Goal: Book appointment/travel/reservation

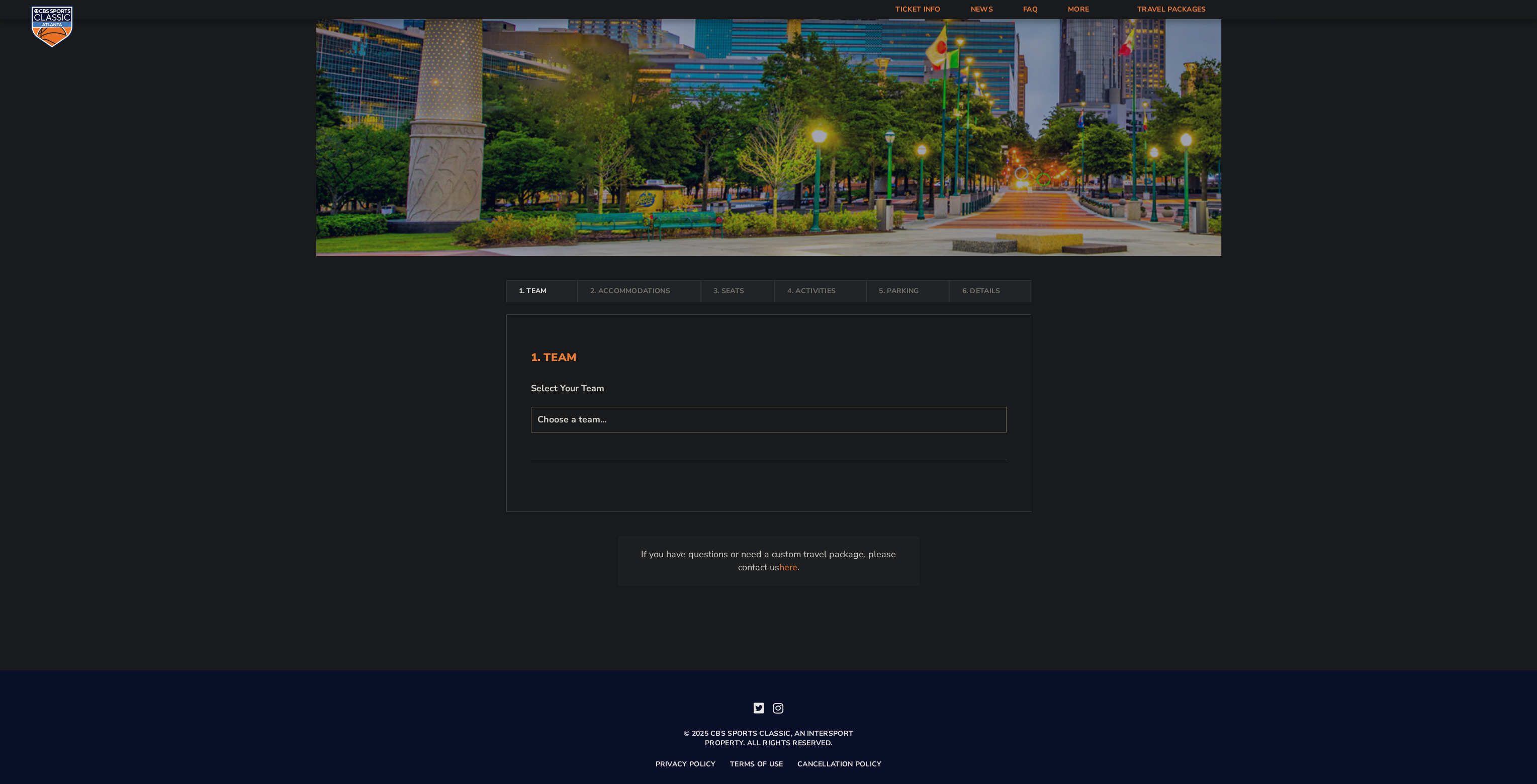
scroll to position [161, 0]
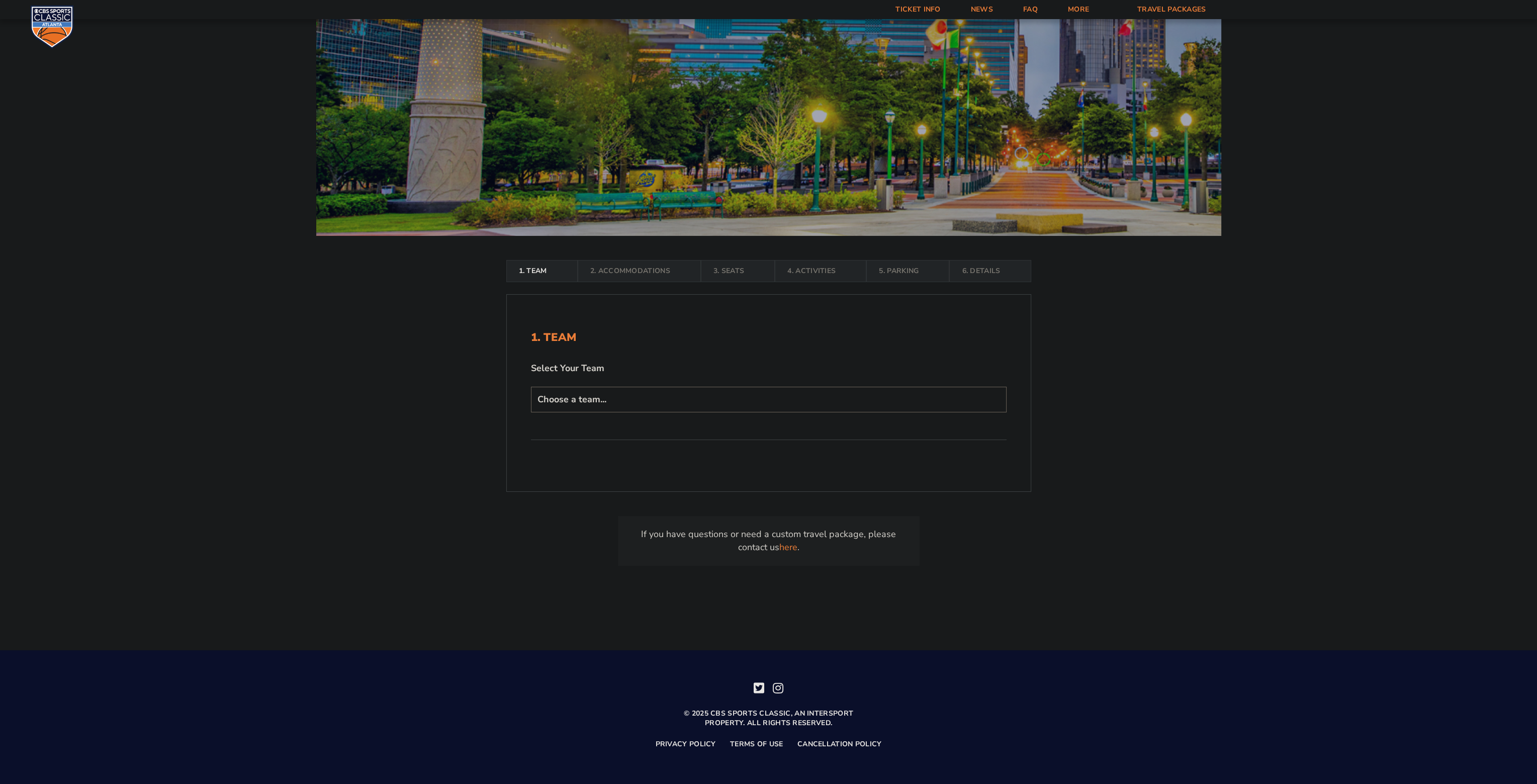
click at [687, 391] on select "Choose a team... [US_STATE] Wildcats [US_STATE] State Buckeyes [US_STATE] Tar H…" at bounding box center [768, 400] width 475 height 26
select select "12756"
click at [530, 412] on select "Choose a team... [US_STATE] Wildcats [US_STATE] State Buckeyes [US_STATE] Tar H…" at bounding box center [768, 400] width 475 height 26
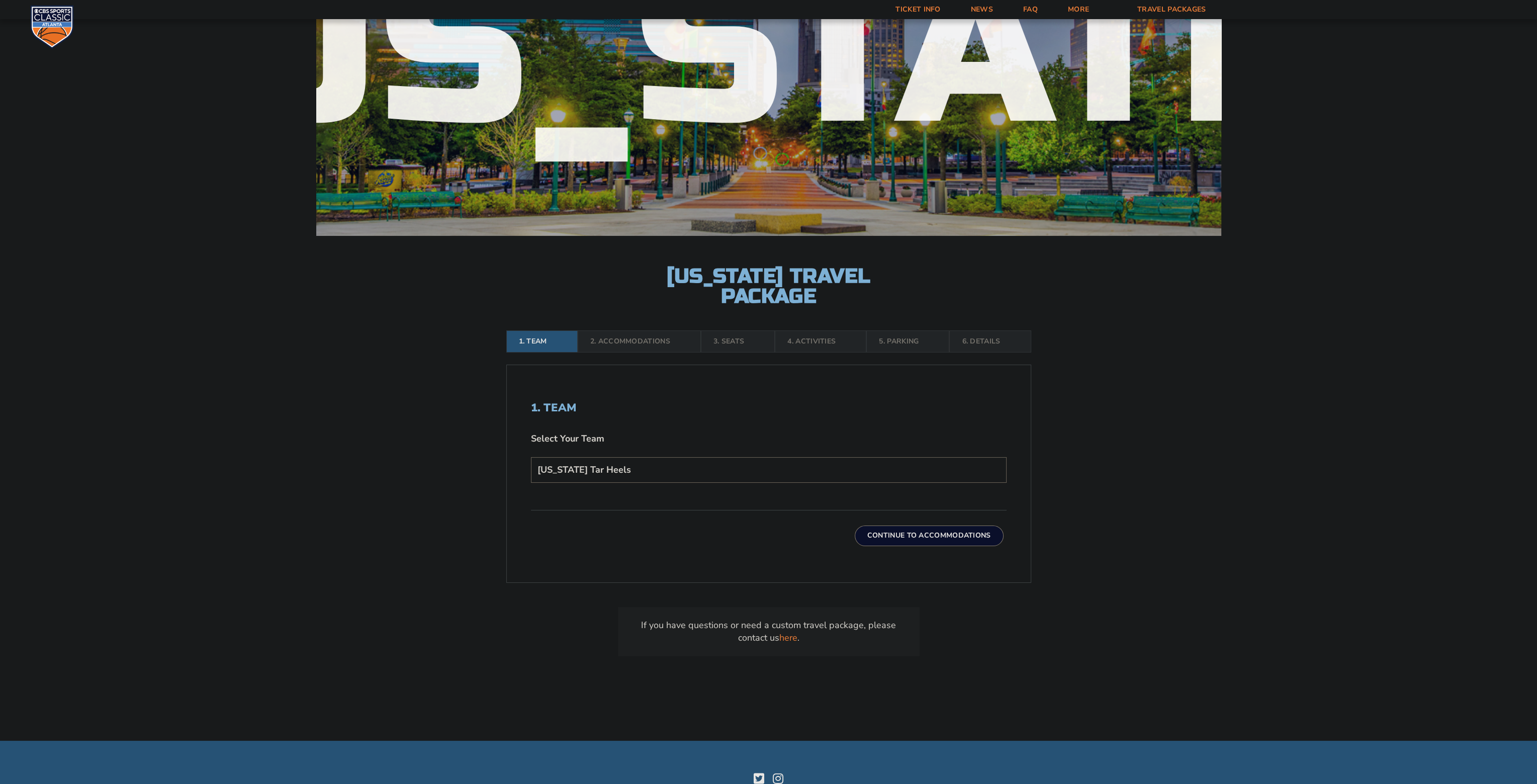
click at [903, 535] on button "Continue To Accommodations" at bounding box center [929, 535] width 149 height 20
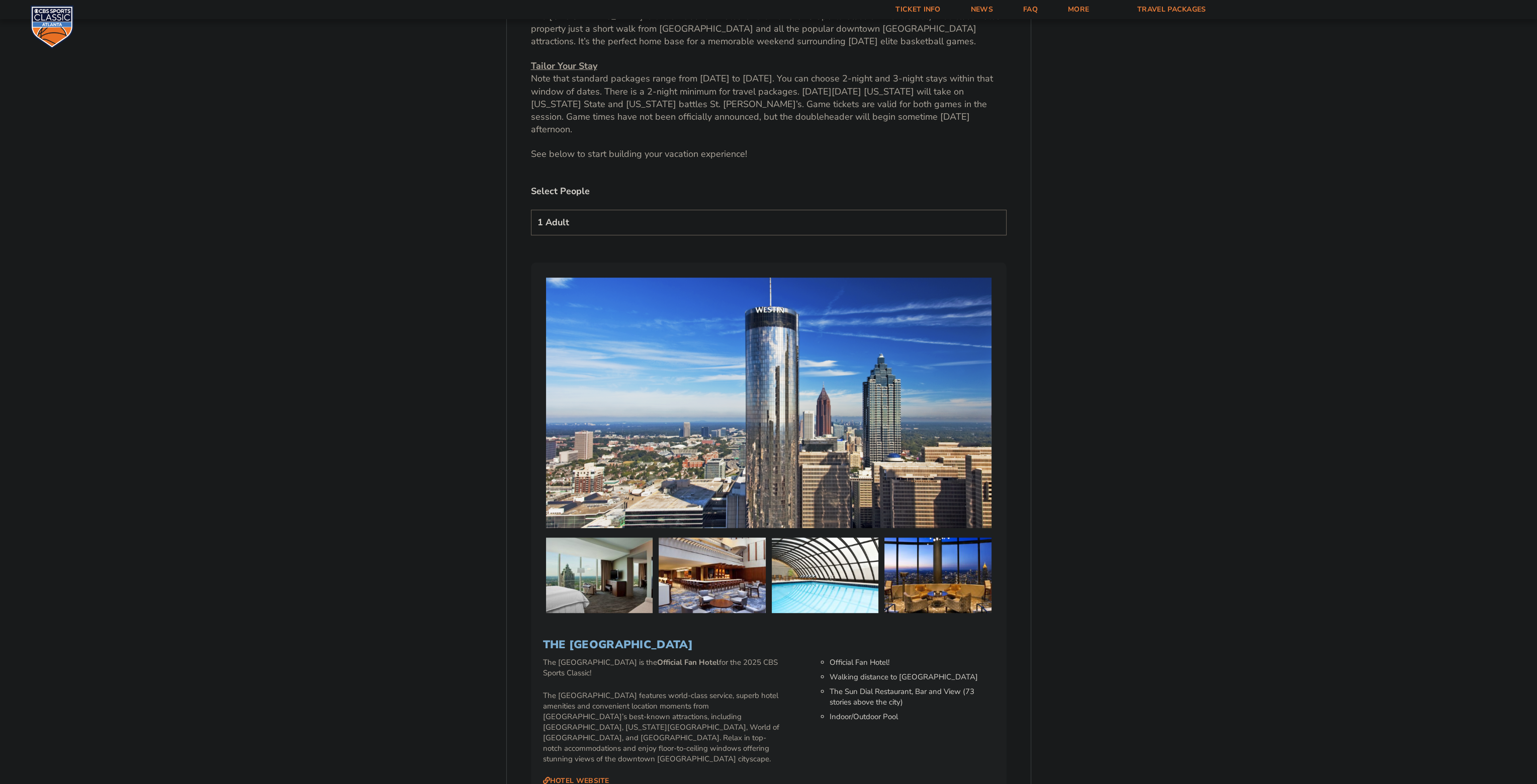
scroll to position [653, 0]
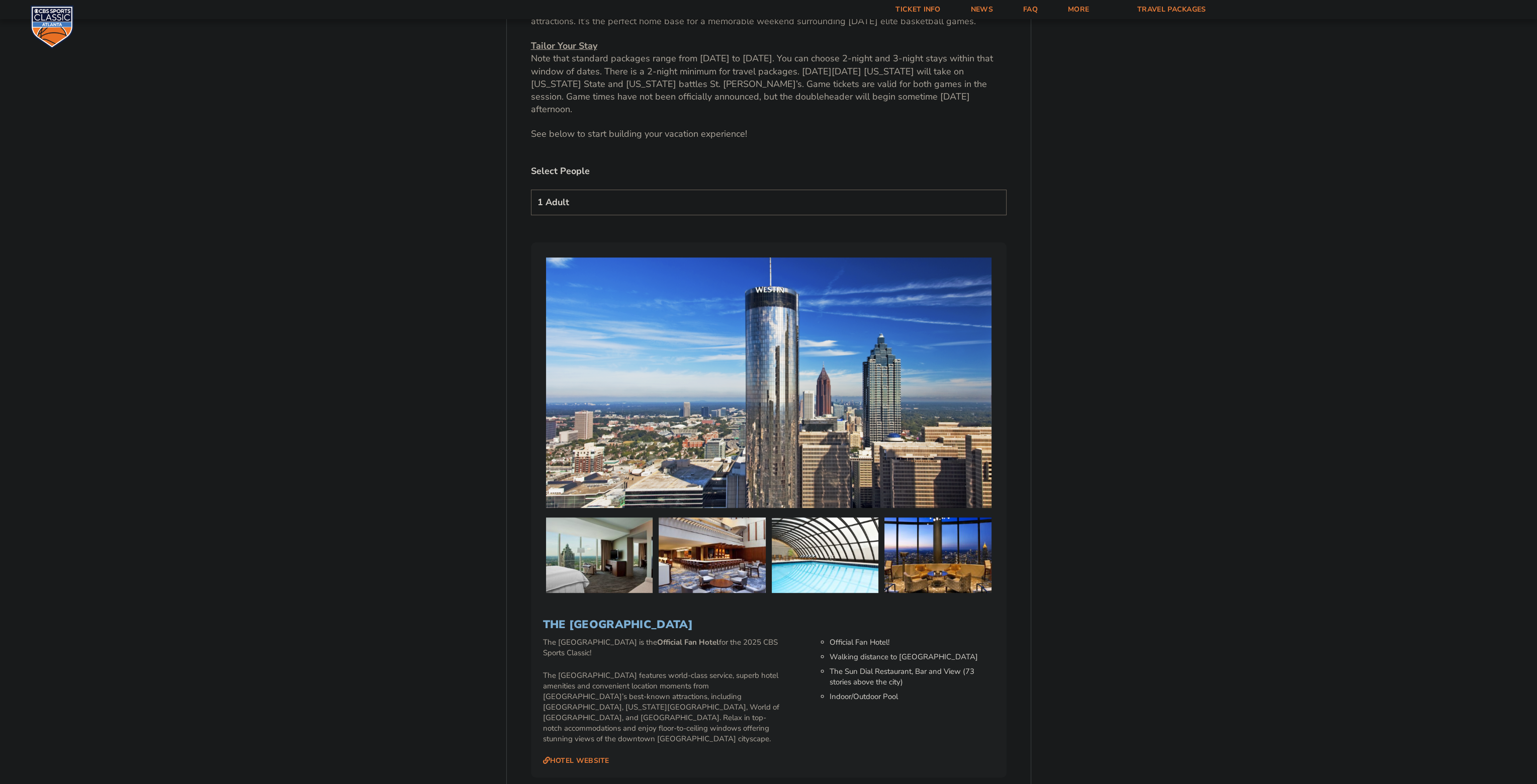
click at [705, 191] on select "1 Adult 2 Adults 3 Adults 4 Adults 2 Adults + 1 Child 2 Adults + 2 Children 2 A…" at bounding box center [768, 202] width 475 height 26
select select "3 Adults"
click at [530, 189] on select "1 Adult 2 Adults 3 Adults 4 Adults 2 Adults + 1 Child 2 Adults + 2 Children 2 A…" at bounding box center [768, 202] width 475 height 26
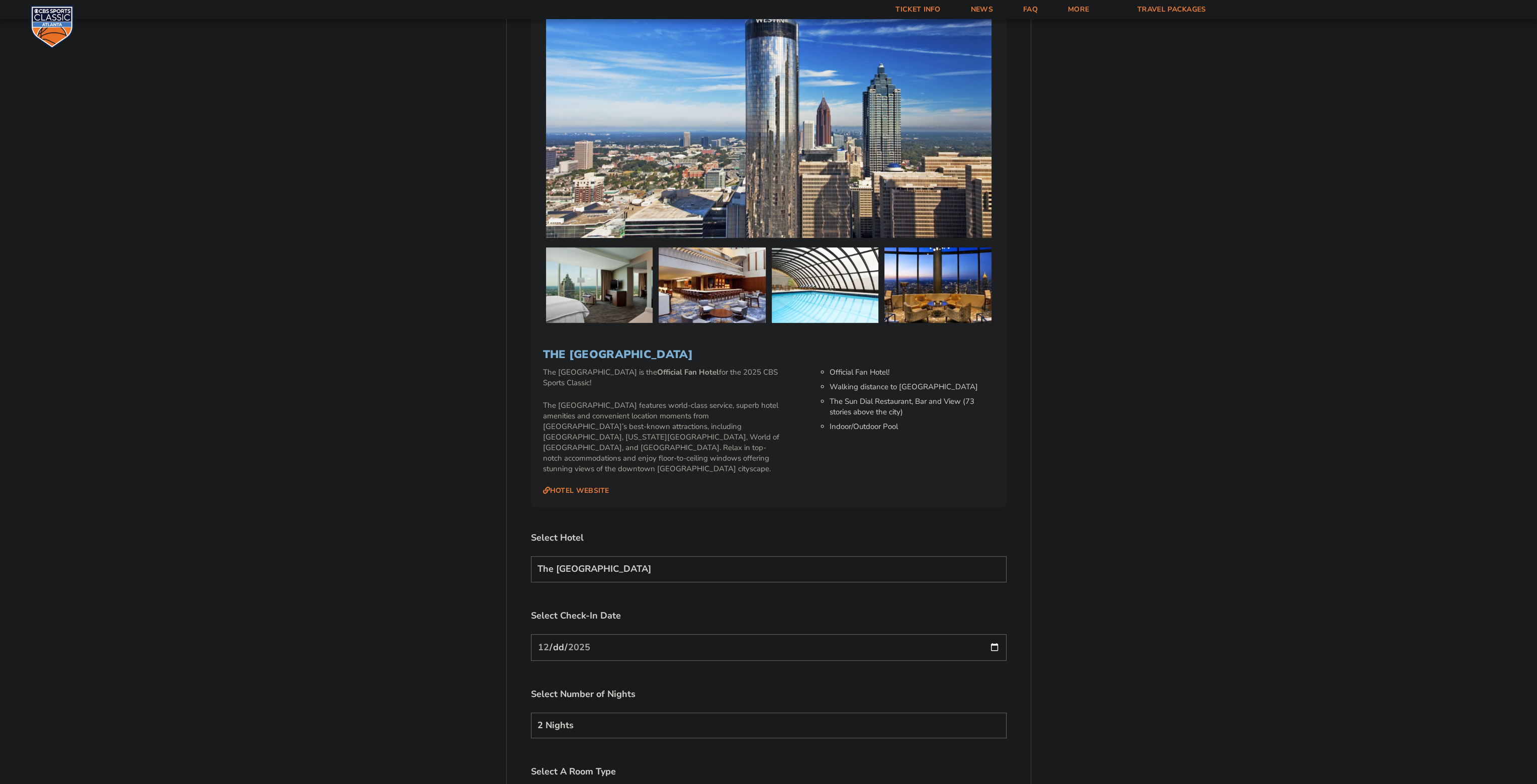
scroll to position [1106, 0]
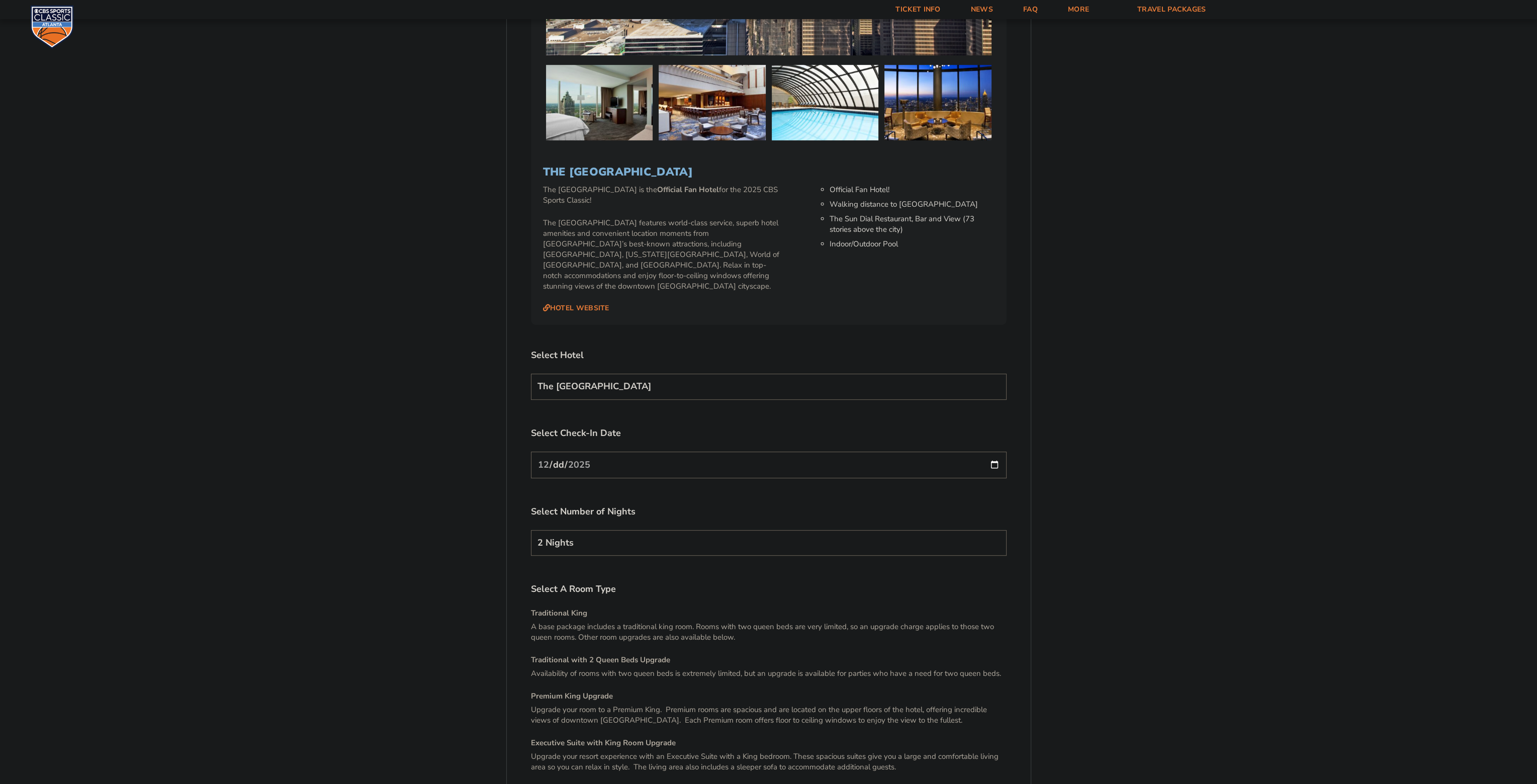
click at [723, 374] on select "The [GEOGRAPHIC_DATA]" at bounding box center [768, 387] width 475 height 26
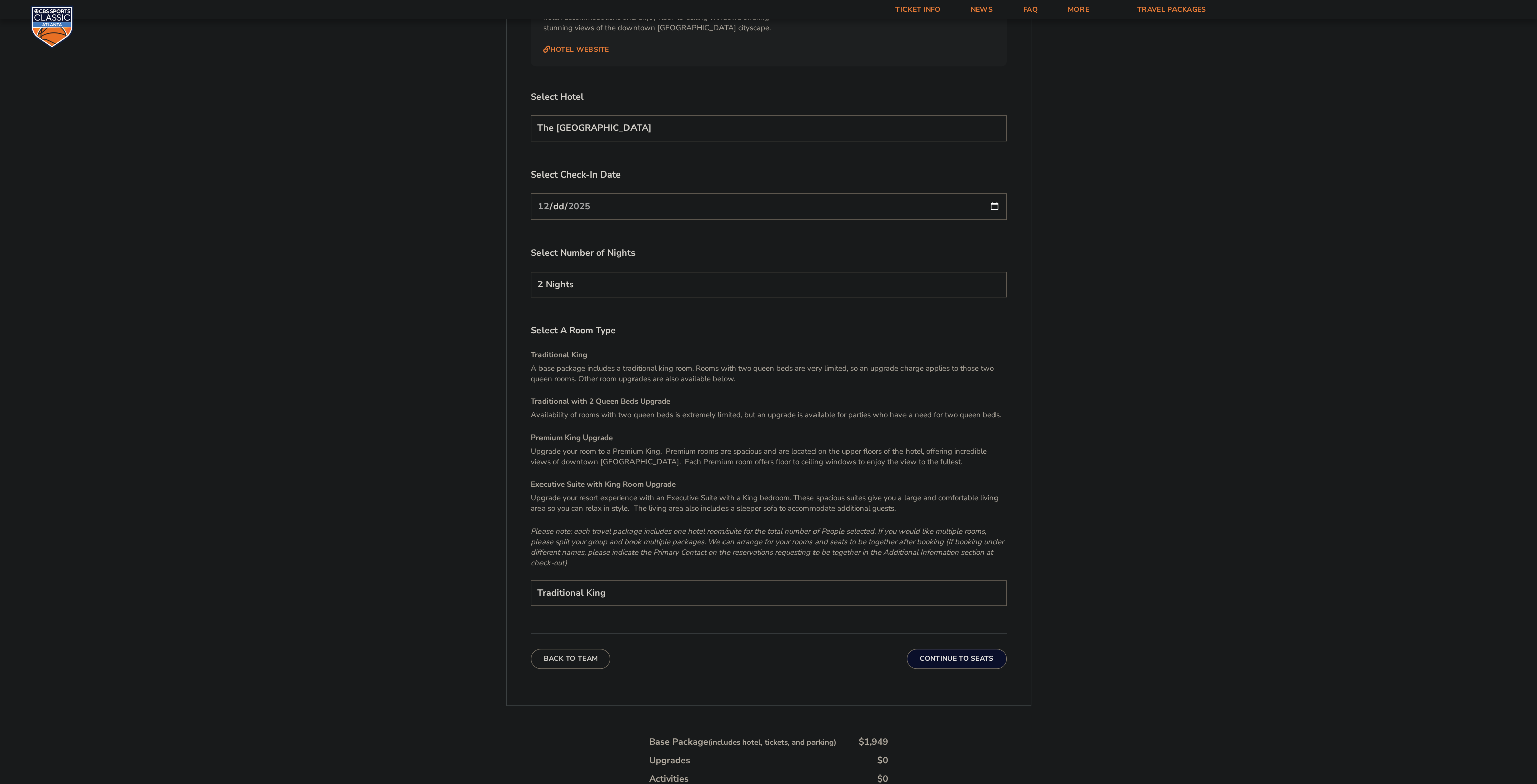
scroll to position [1408, 0]
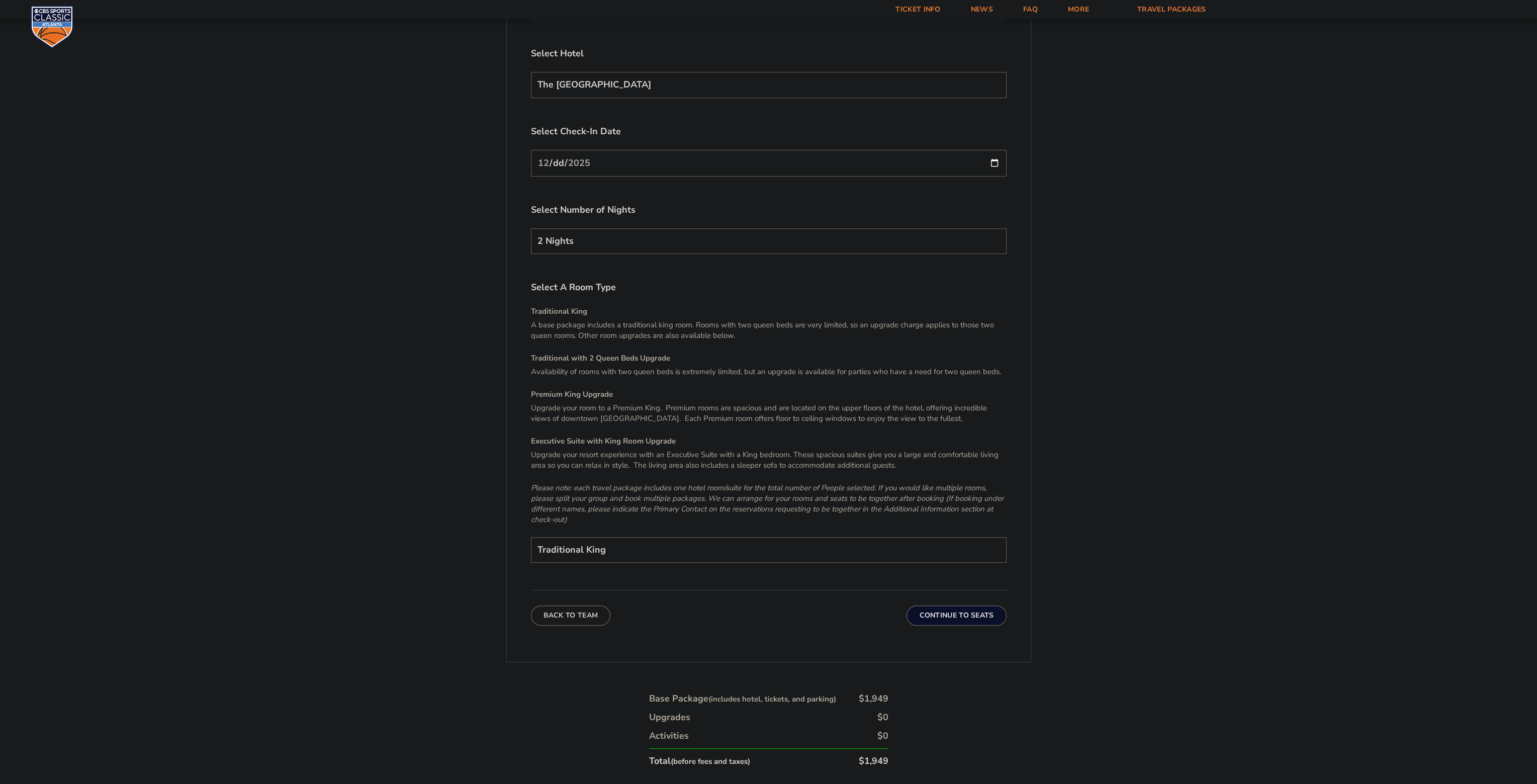
click at [718, 537] on select "Traditional King Traditional with 2 Queen Beds Upgrade (+$95 per night) Premium…" at bounding box center [768, 549] width 475 height 26
select select "Traditional with 2 Queen Beds Upgrade"
click at [530, 537] on select "Traditional King Traditional with 2 Queen Beds Upgrade (+$95 per night) Premium…" at bounding box center [768, 549] width 475 height 26
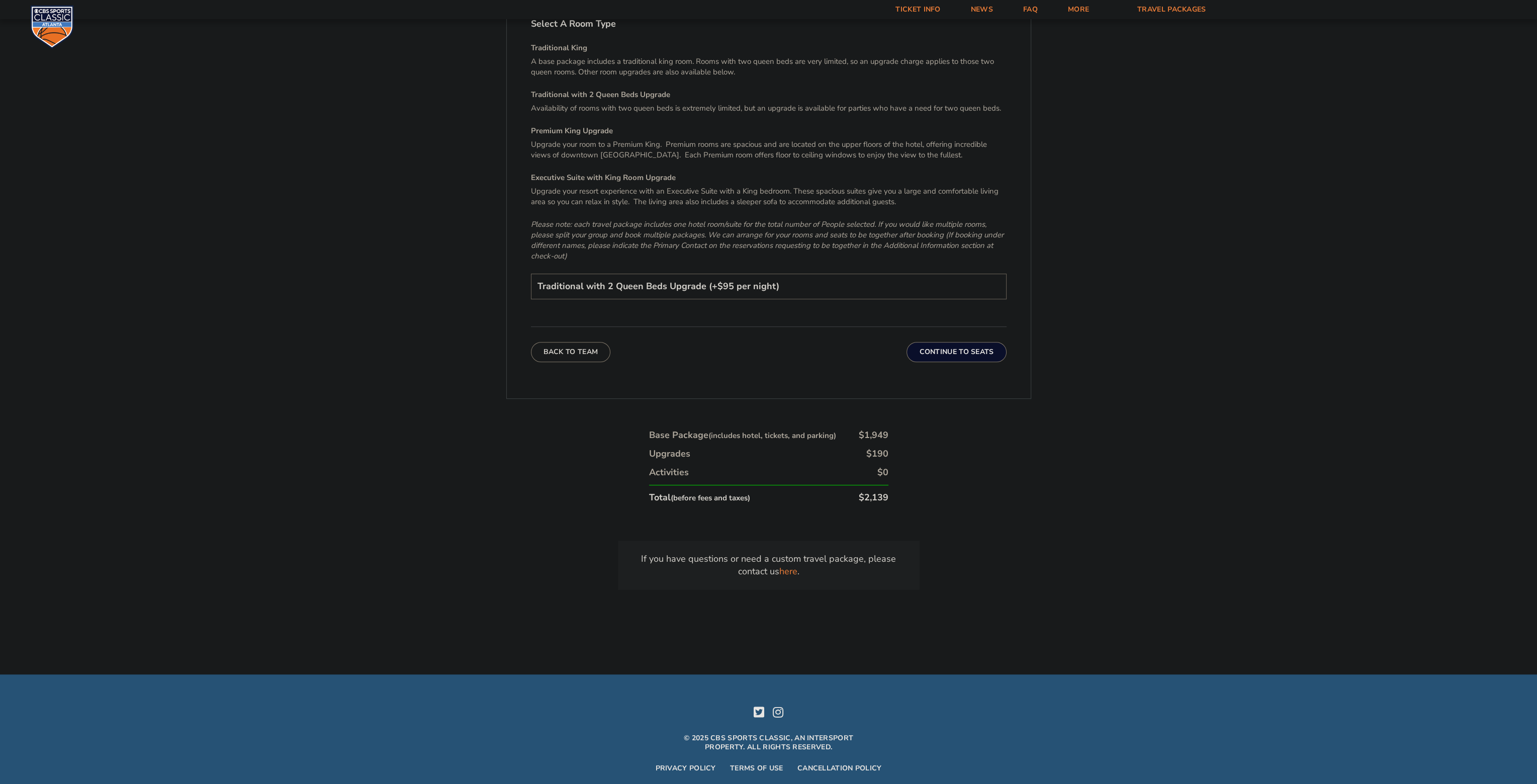
click at [961, 342] on button "Continue To Seats" at bounding box center [957, 352] width 100 height 20
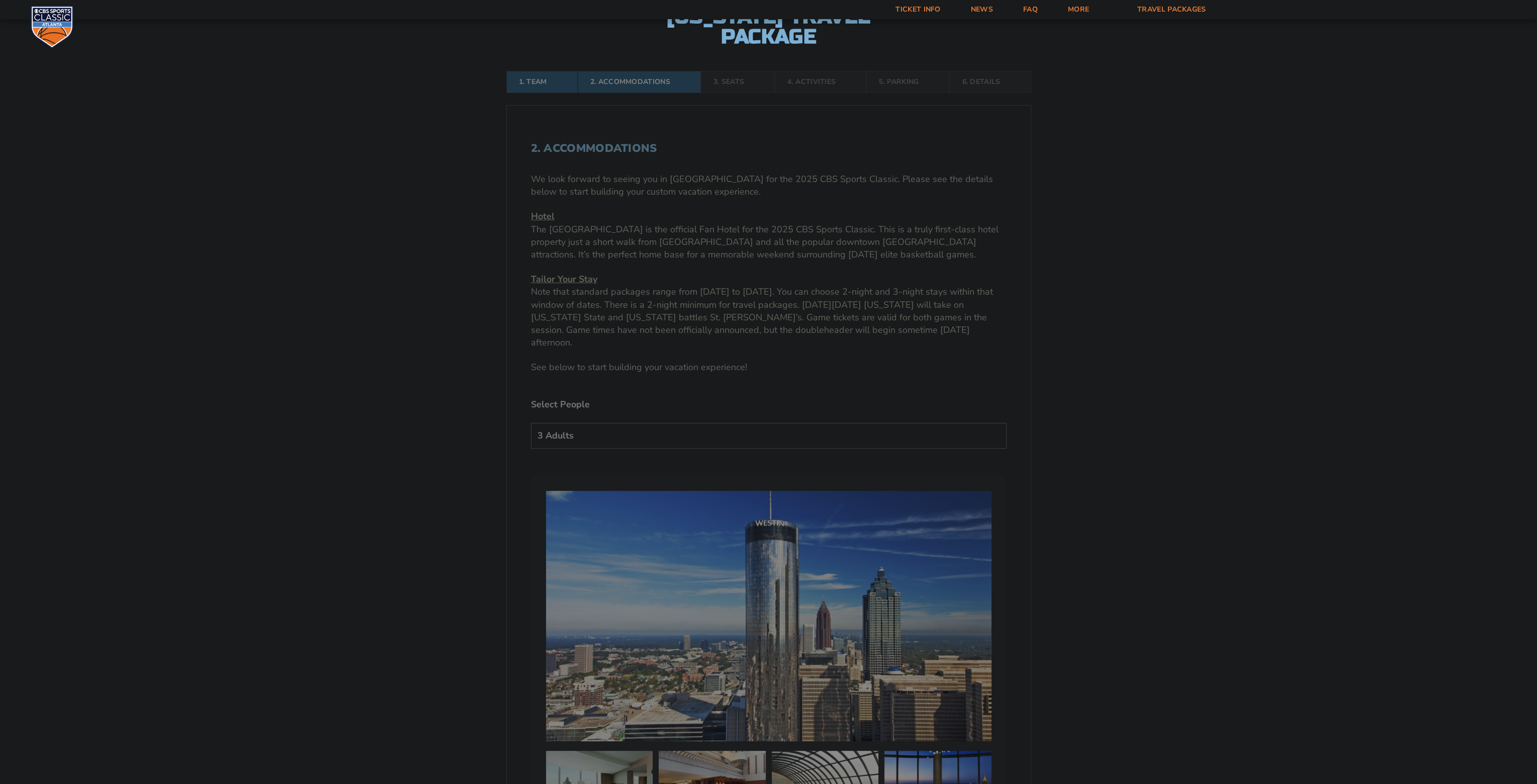
scroll to position [371, 0]
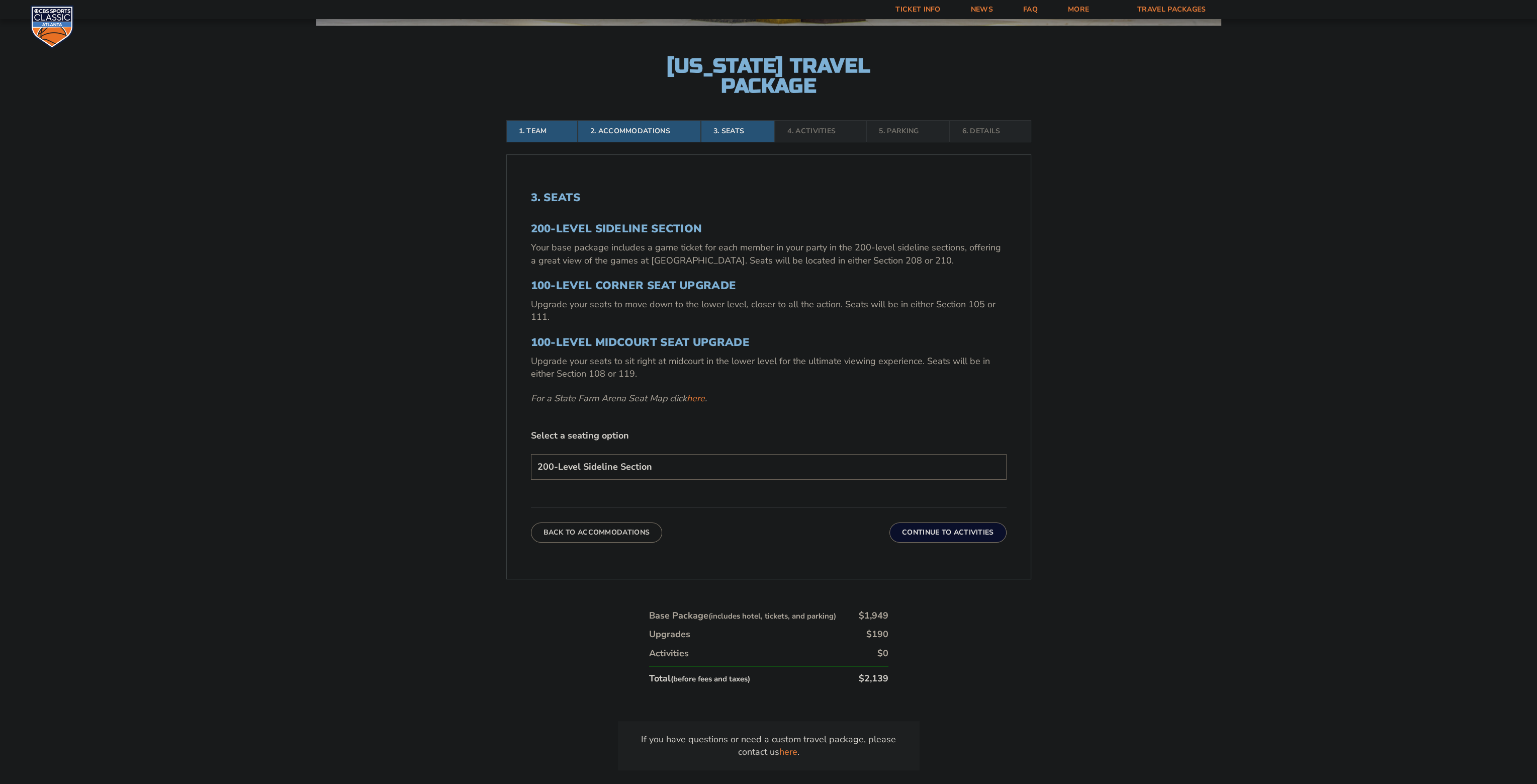
click at [811, 468] on select "200-Level Sideline Section 100-Level Corner Seat Upgrade (+$120 per person) 100…" at bounding box center [768, 467] width 475 height 26
click at [815, 470] on select "200-Level Sideline Section 100-Level Corner Seat Upgrade (+$120 per person) 100…" at bounding box center [768, 467] width 475 height 26
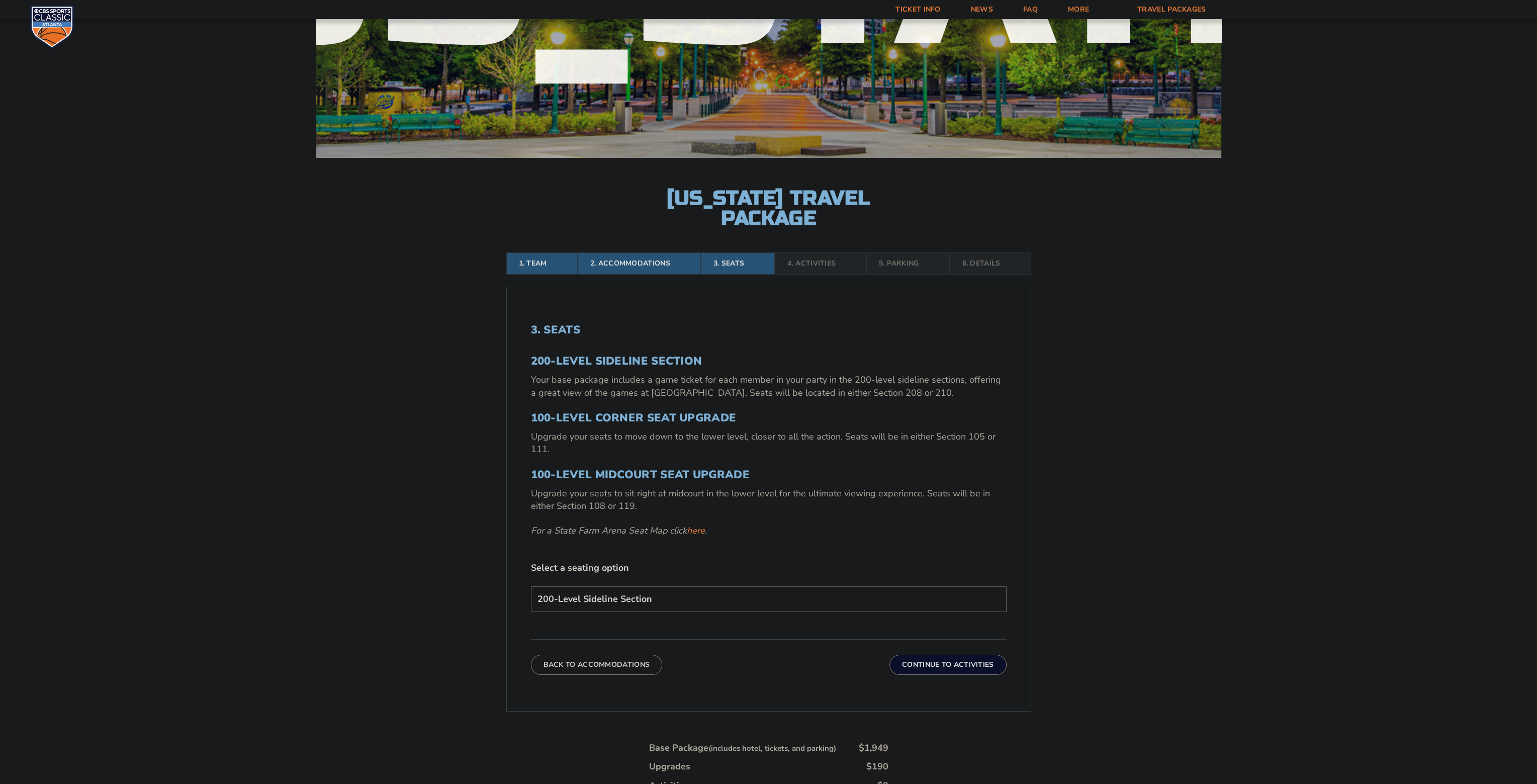
scroll to position [173, 0]
